Goal: Navigation & Orientation: Find specific page/section

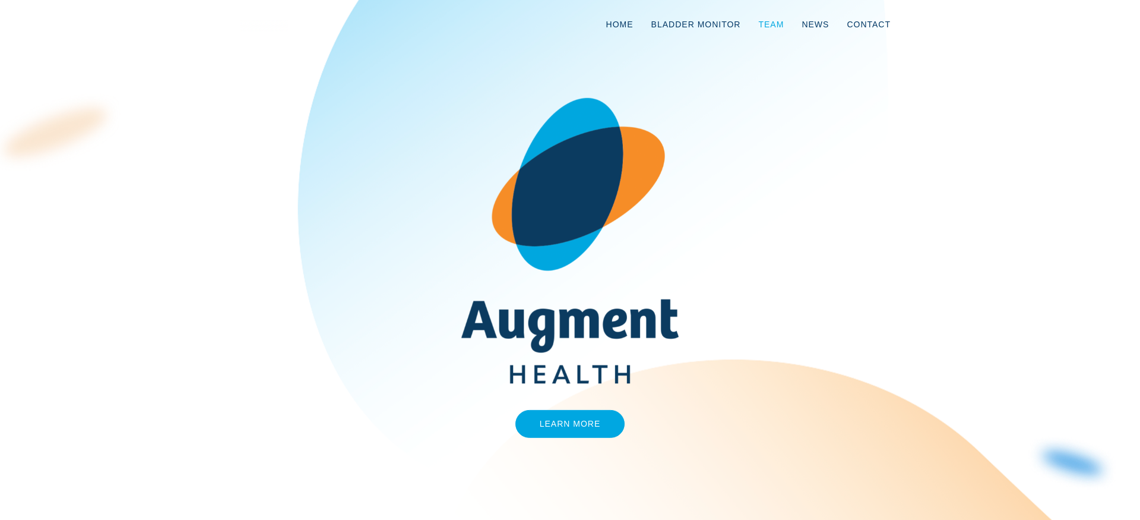
click at [764, 20] on link "Team" at bounding box center [770, 24] width 43 height 39
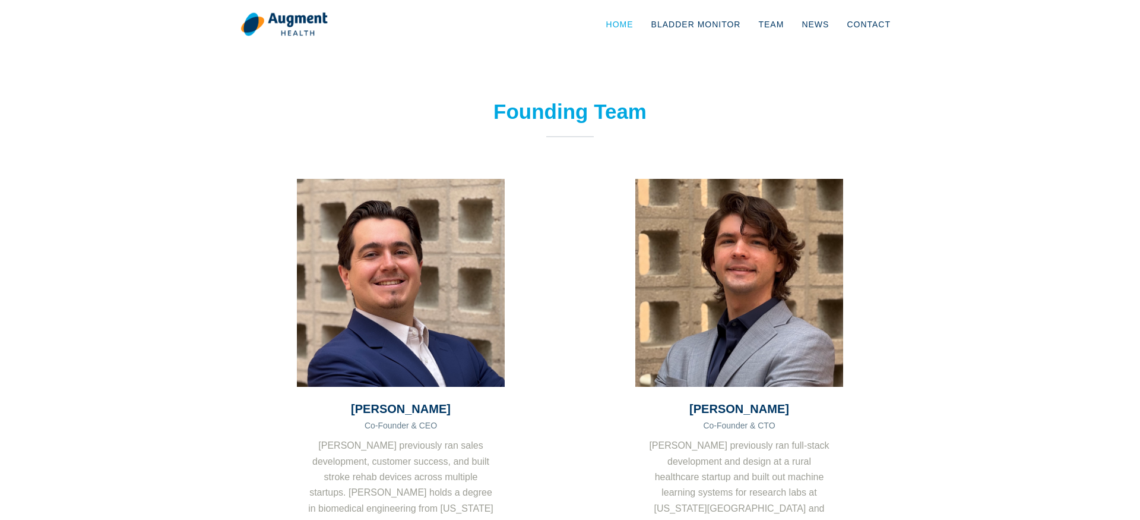
click at [630, 21] on link "Home" at bounding box center [619, 24] width 45 height 39
